Goal: Contribute content

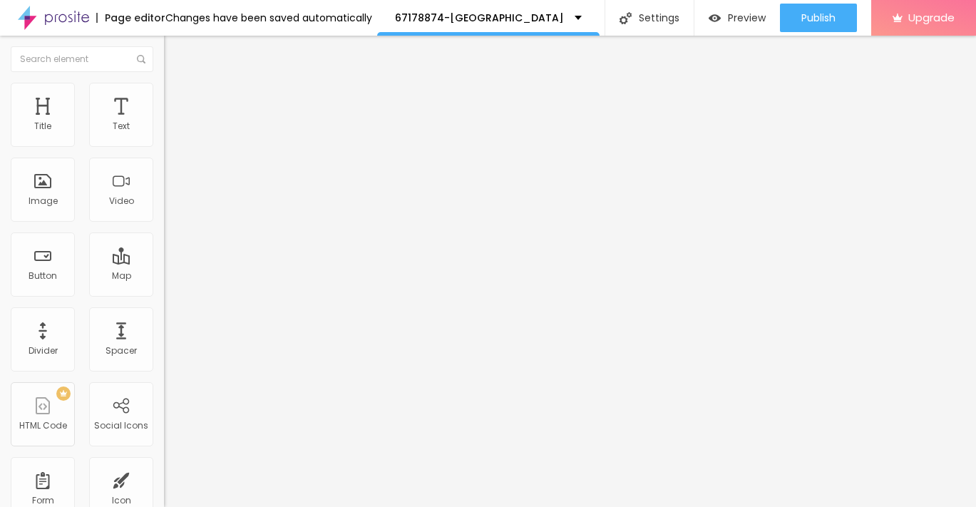
click at [164, 123] on span "Add image" at bounding box center [193, 117] width 58 height 12
click at [164, 83] on img at bounding box center [170, 89] width 13 height 13
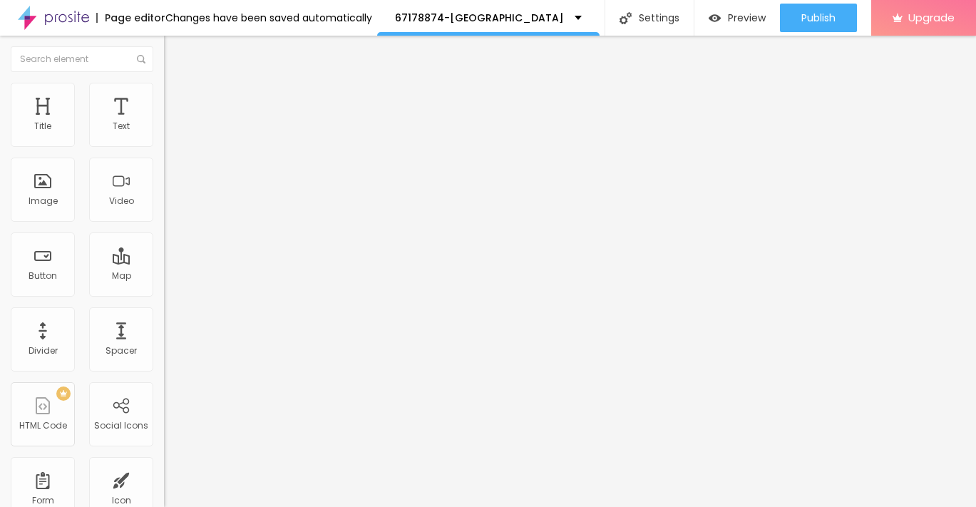
type input "95"
type input "90"
type input "85"
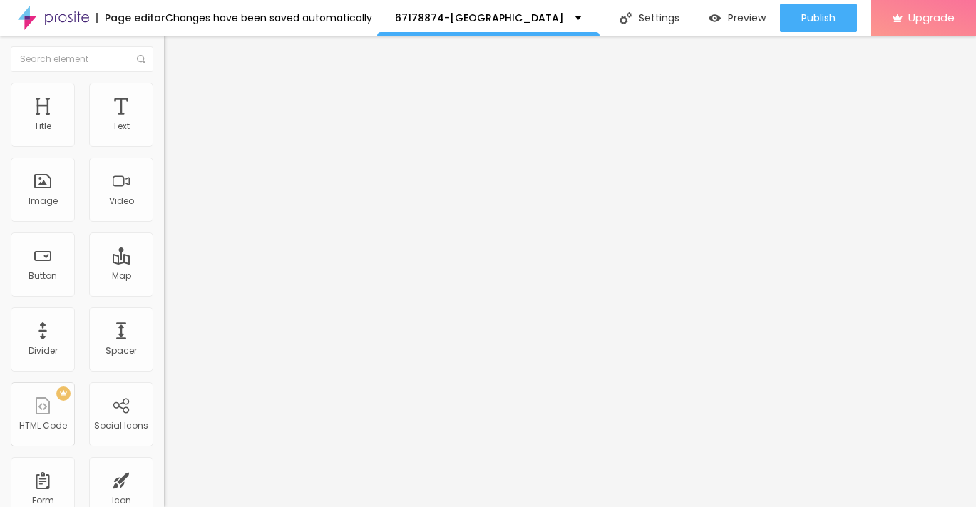
type input "85"
type input "80"
type input "75"
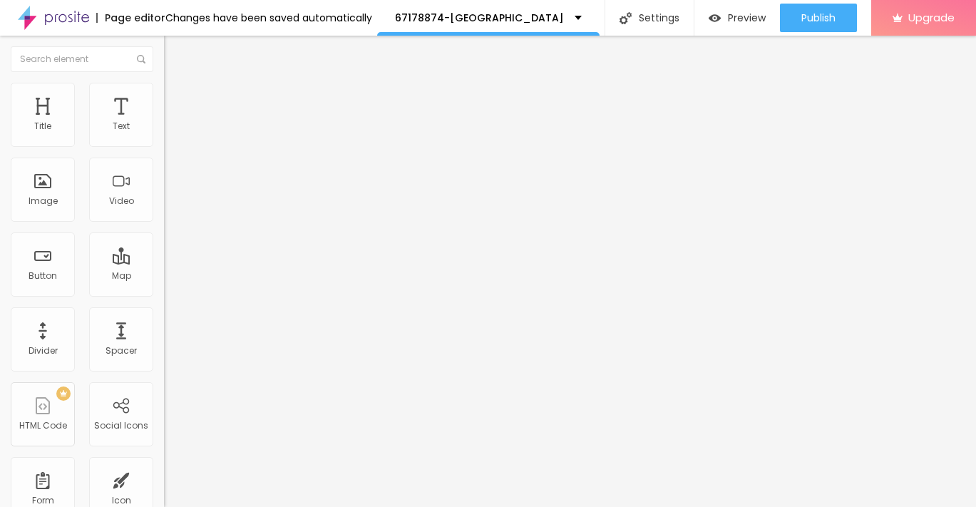
type input "70"
type input "65"
type input "60"
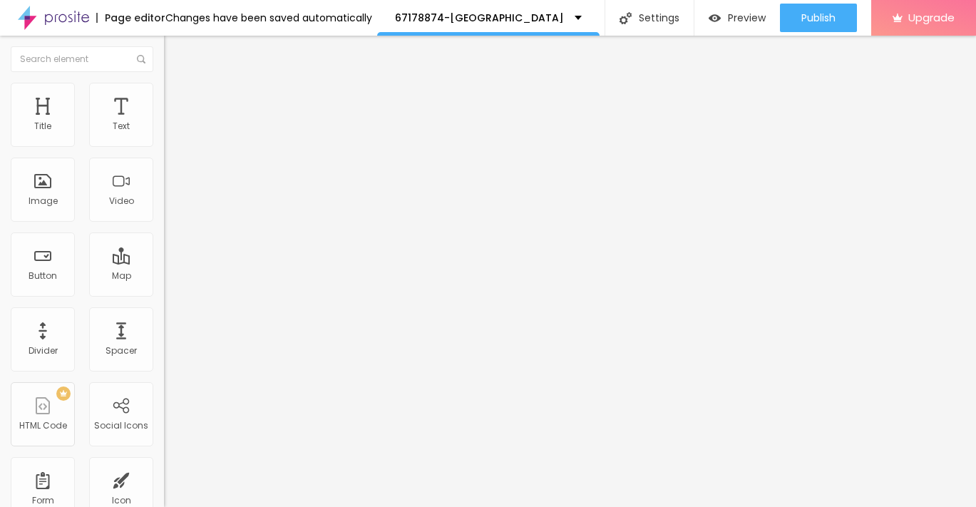
type input "60"
type input "55"
type input "50"
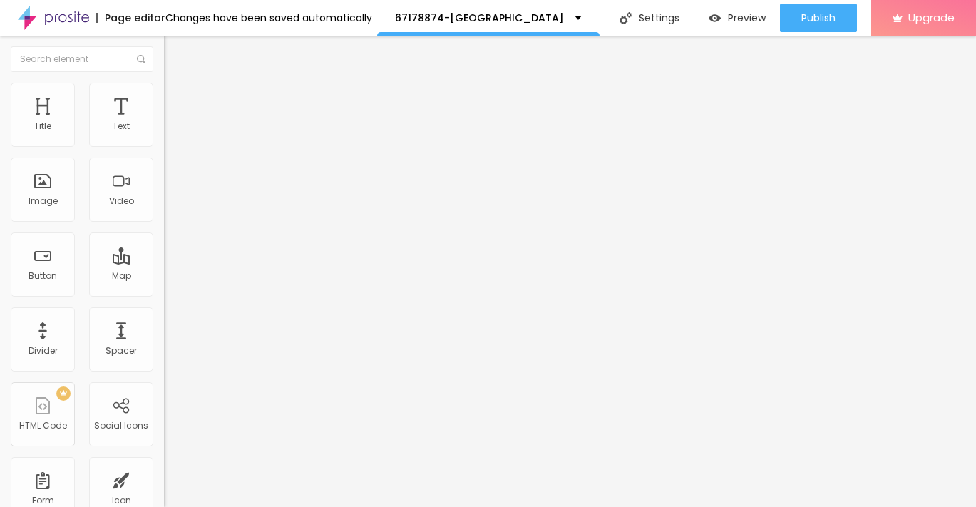
type input "45"
type input "35"
type input "30"
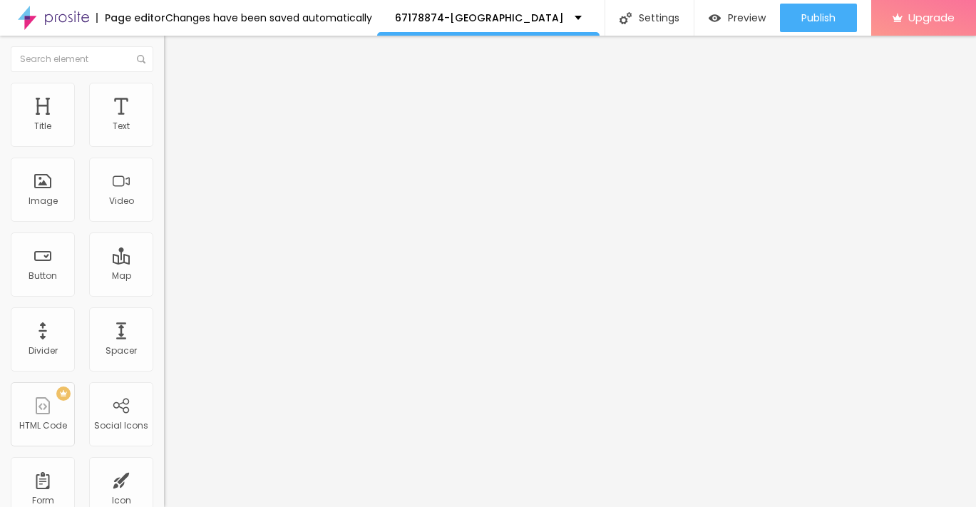
type input "30"
type input "25"
type input "20"
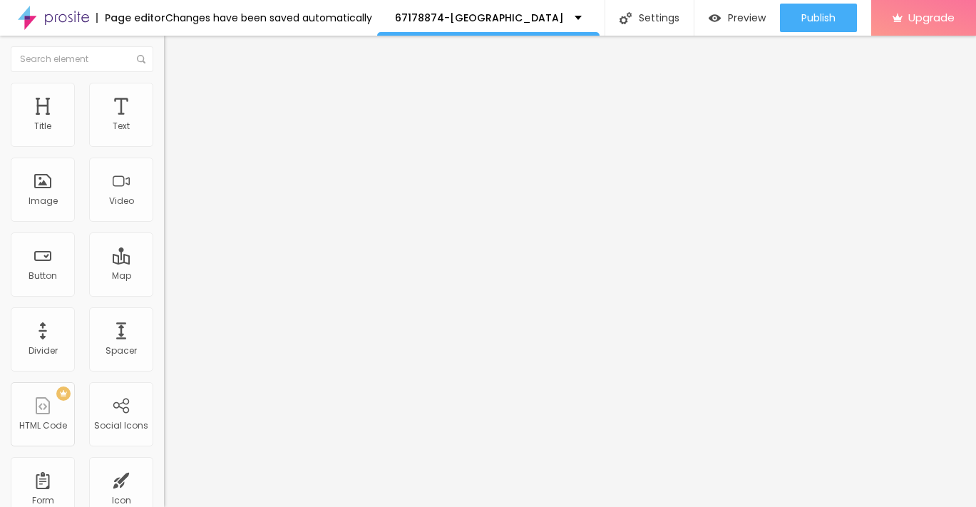
type input "15"
type input "10"
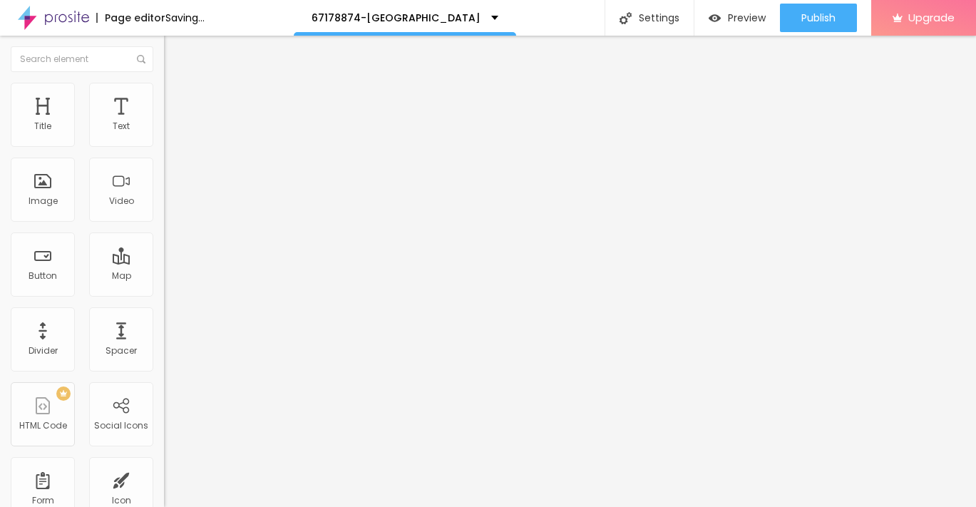
drag, startPoint x: 149, startPoint y: 151, endPoint x: -3, endPoint y: 153, distance: 151.9
type input "10"
click at [164, 146] on input "range" at bounding box center [210, 140] width 92 height 11
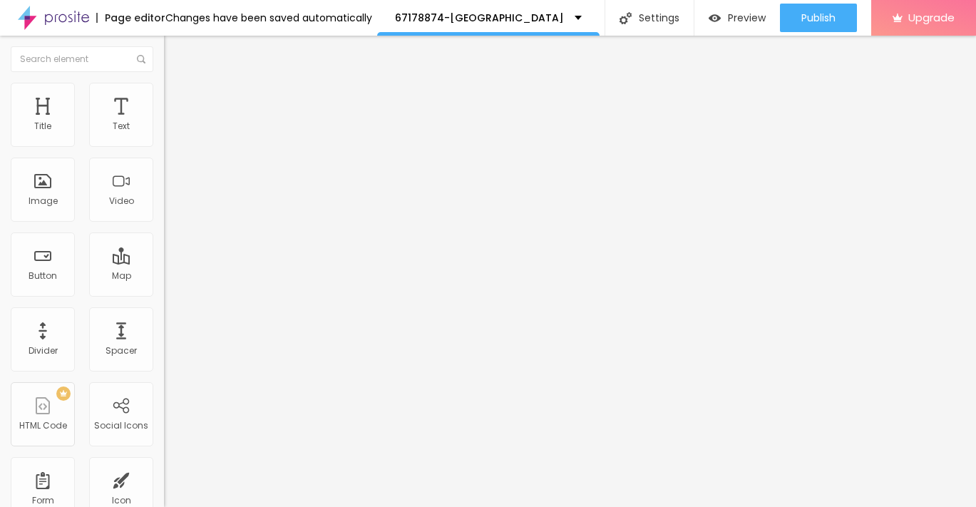
click at [175, 52] on img "button" at bounding box center [180, 51] width 11 height 11
click at [122, 115] on div "Text" at bounding box center [121, 115] width 64 height 64
click at [121, 115] on div "Text" at bounding box center [121, 115] width 64 height 64
click at [175, 51] on img "button" at bounding box center [180, 51] width 11 height 11
click at [164, 94] on li "Advanced" at bounding box center [246, 90] width 164 height 14
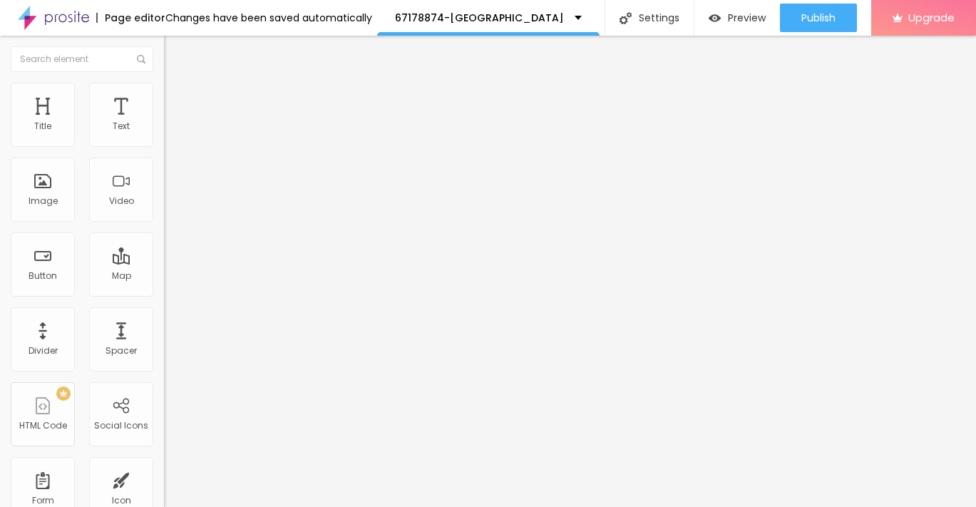
type input "7"
type input "8"
type input "9"
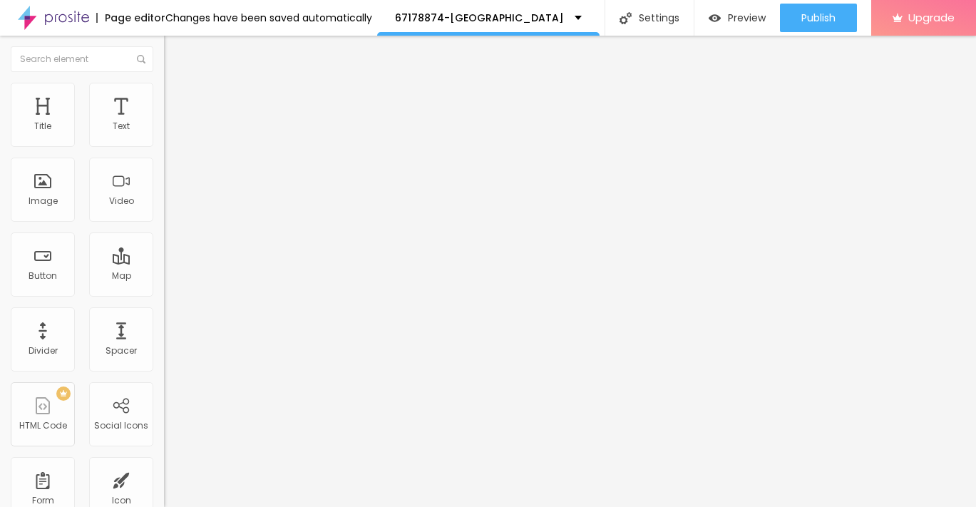
type input "9"
type input "10"
type input "11"
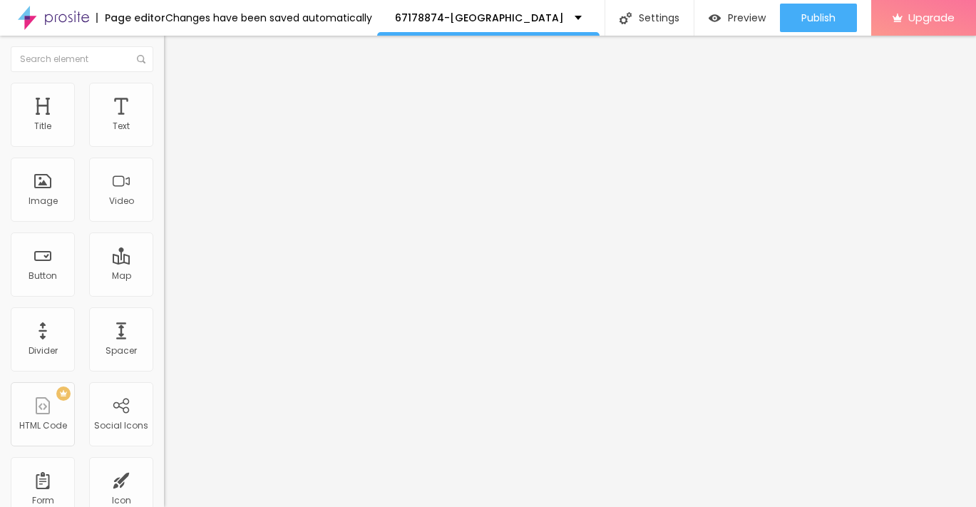
type input "12"
type input "13"
type input "14"
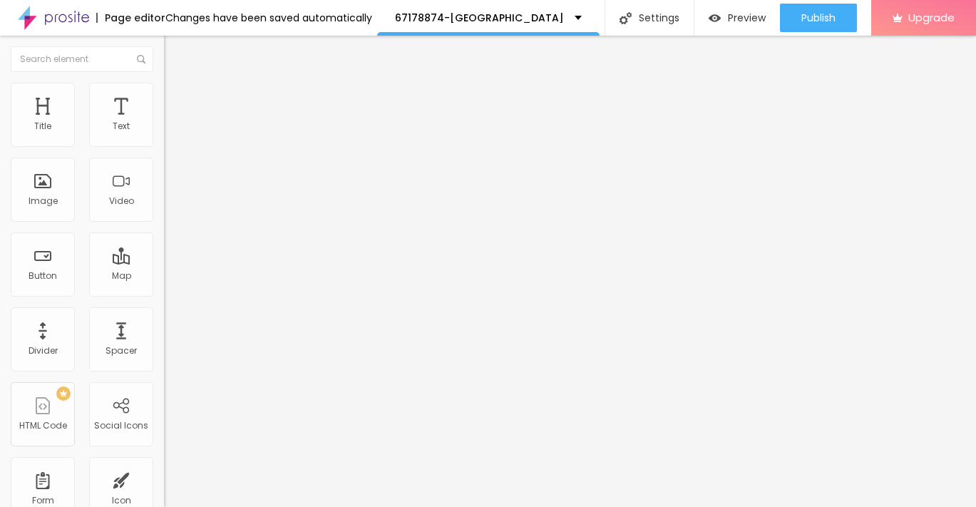
type input "14"
type input "15"
type input "16"
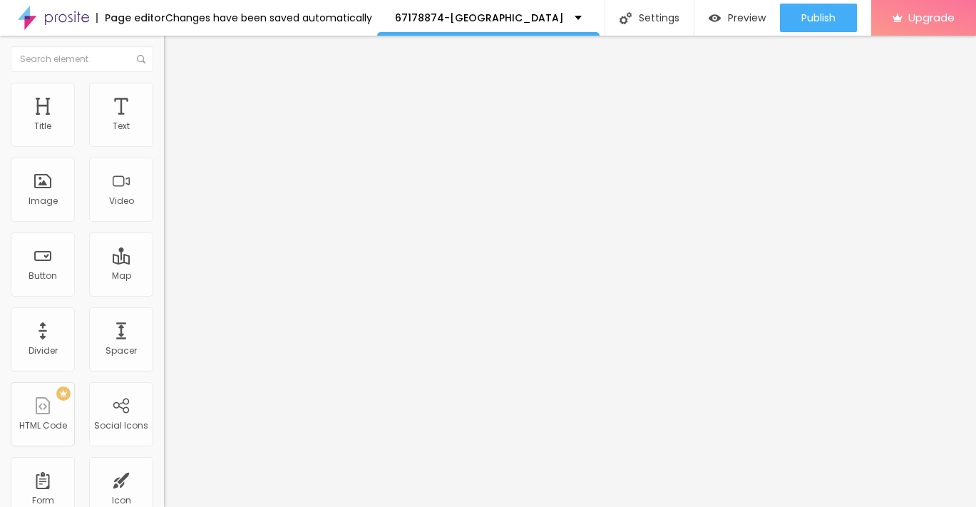
type input "17"
type input "18"
type input "19"
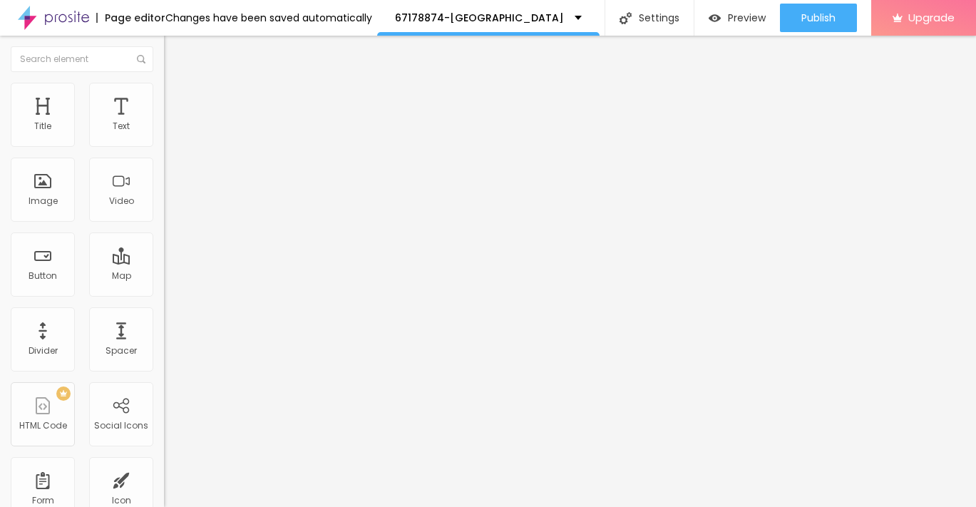
type input "19"
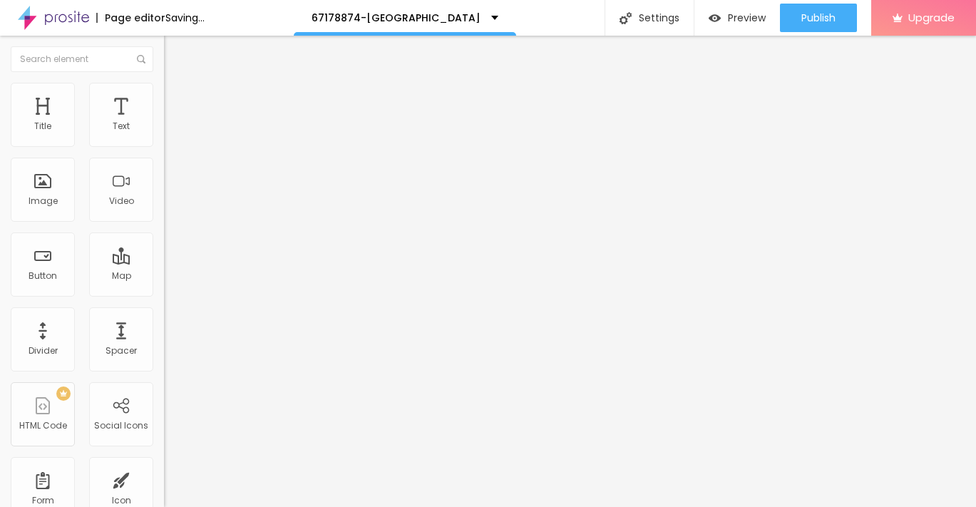
type input "20"
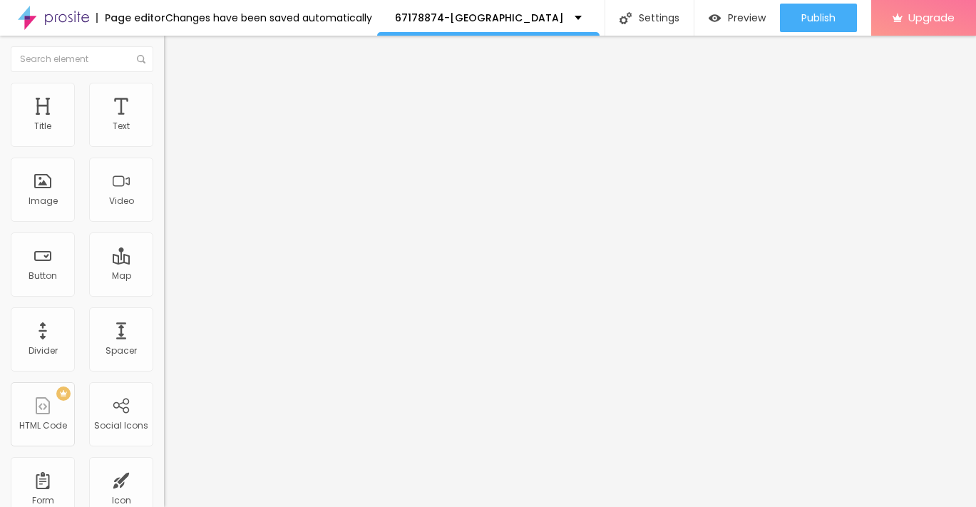
type input "21"
type input "22"
type input "23"
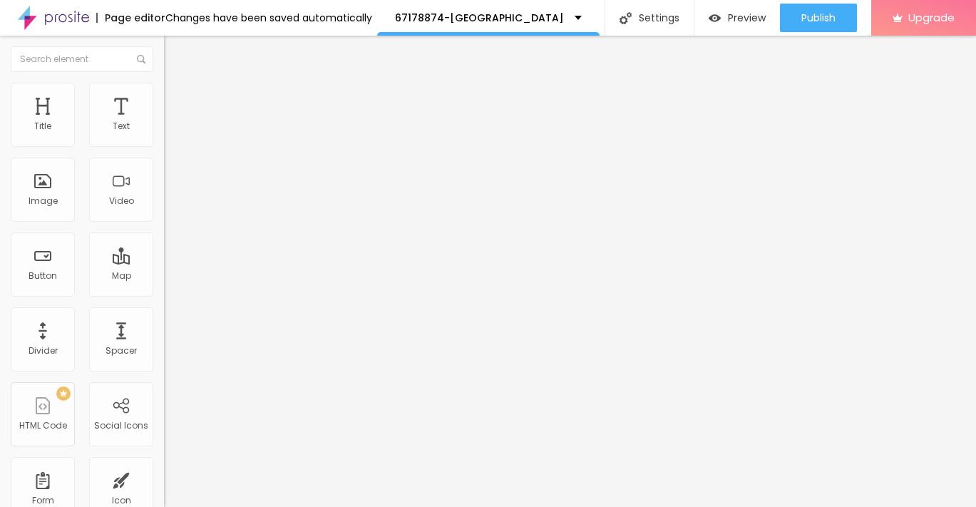
type input "23"
type input "24"
type input "25"
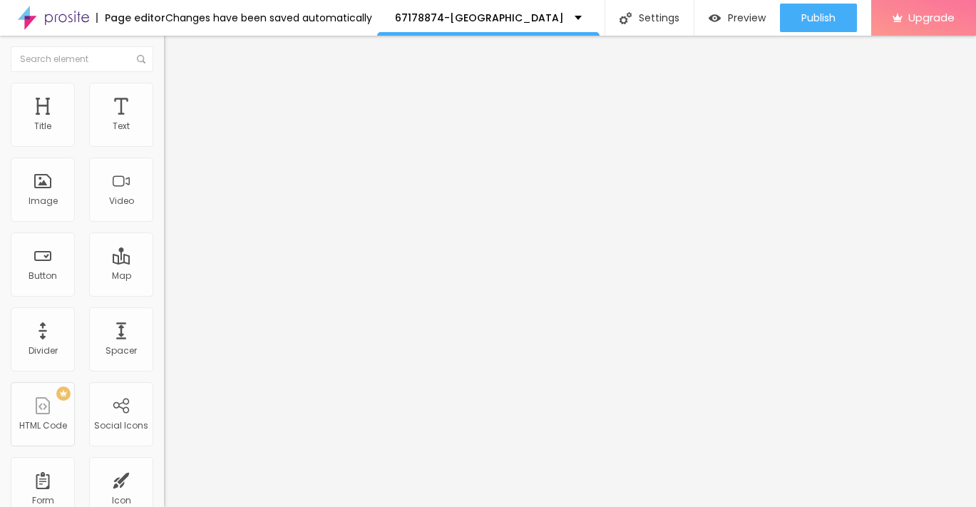
drag, startPoint x: 39, startPoint y: 141, endPoint x: 55, endPoint y: 140, distance: 16.4
type input "25"
click at [164, 262] on input "range" at bounding box center [210, 267] width 92 height 11
click at [175, 57] on div "Edit Text" at bounding box center [207, 51] width 65 height 11
click at [164, 134] on input "Click me" at bounding box center [249, 127] width 171 height 14
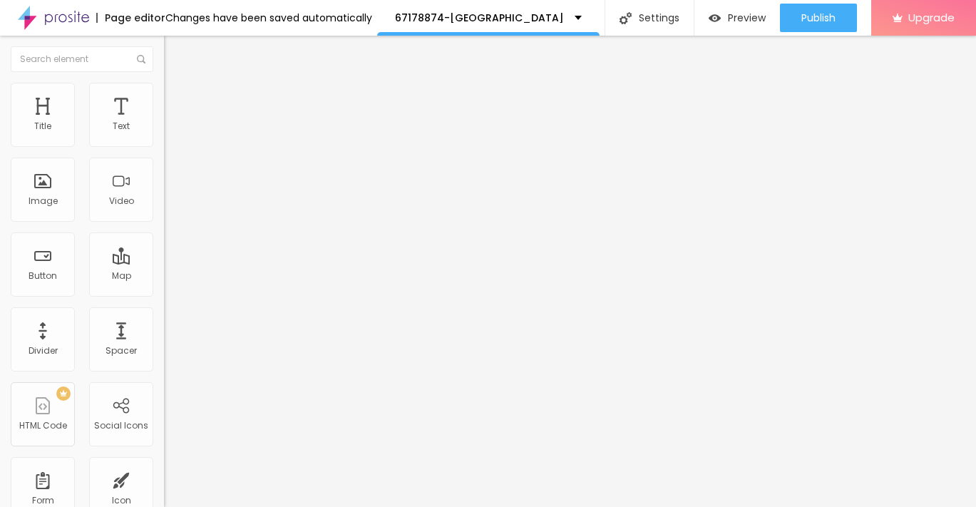
click at [164, 134] on input "Click me" at bounding box center [249, 127] width 171 height 14
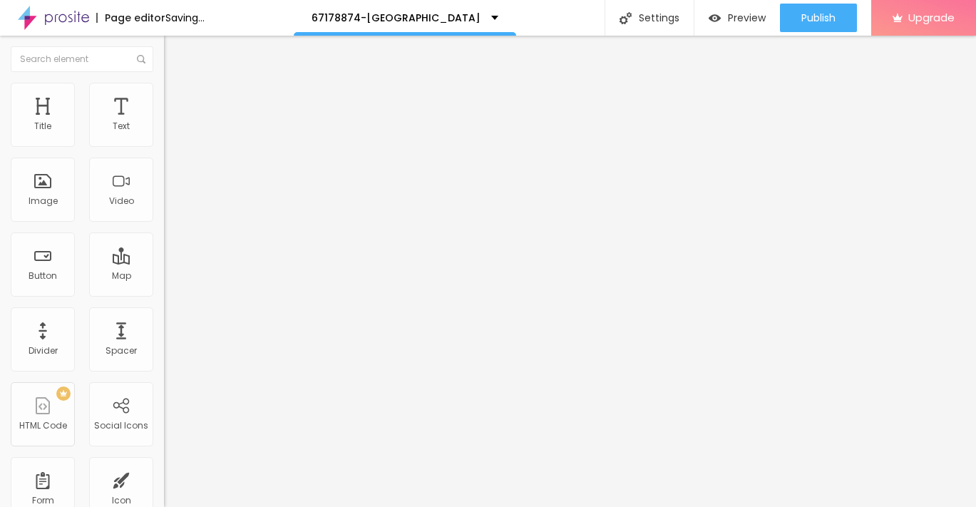
paste input "→ VIEW DOCUMENT HERE"
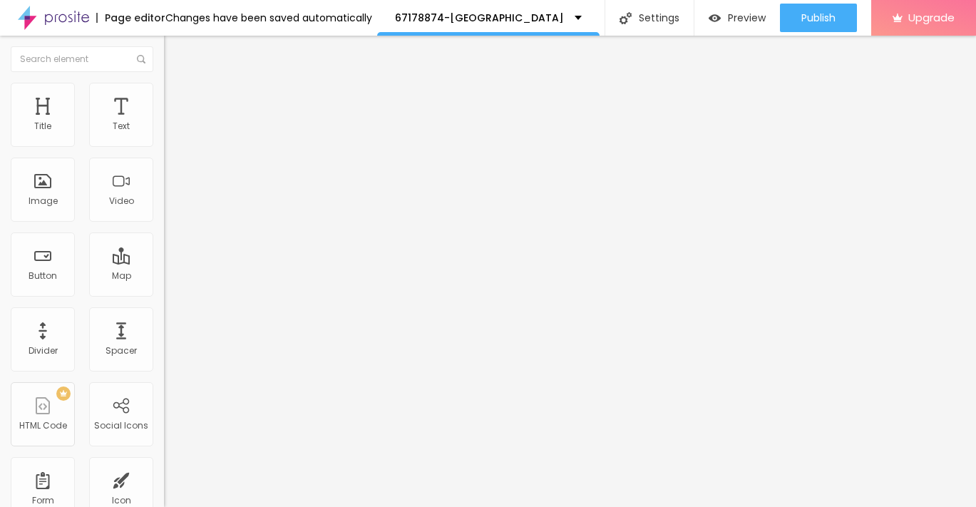
type input "→ VIEW DOCUMENT HERE"
click at [164, 294] on input "https://" at bounding box center [249, 287] width 171 height 14
click at [164, 294] on input "text" at bounding box center [249, 287] width 171 height 14
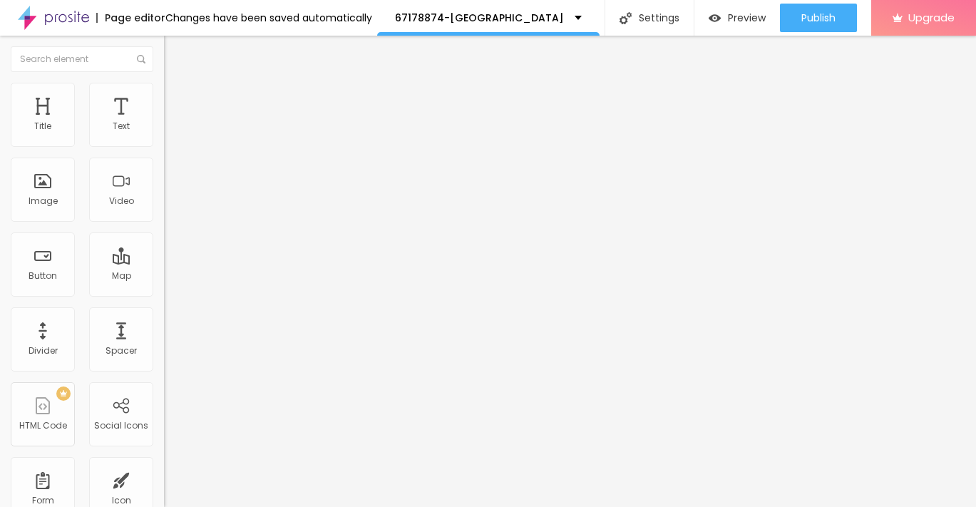
click at [164, 294] on input "text" at bounding box center [249, 287] width 171 height 14
paste input "[URL][DOMAIN_NAME]"
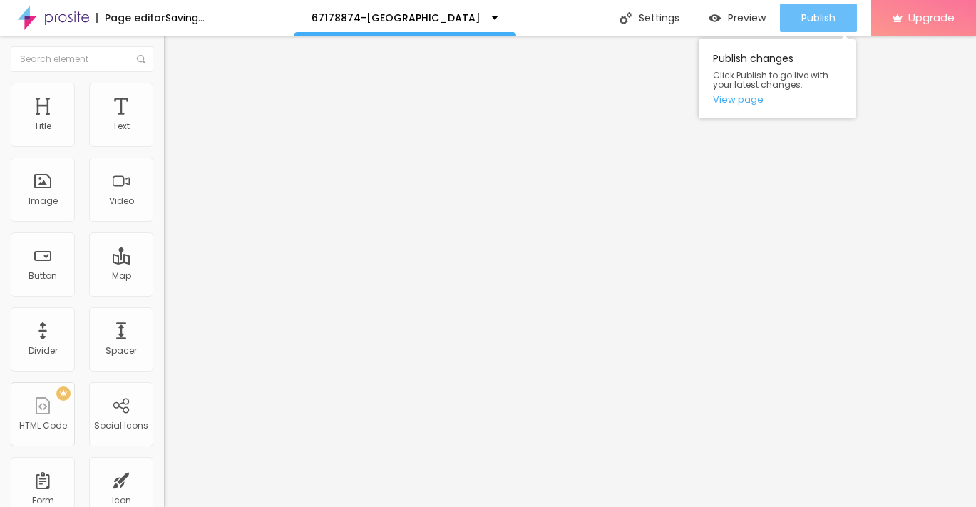
type input "[URL][DOMAIN_NAME]"
click at [802, 21] on span "Publish" at bounding box center [819, 17] width 34 height 11
